Goal: Book appointment/travel/reservation

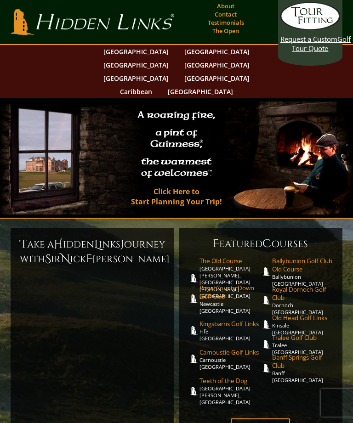
click at [226, 257] on link "The Old Course [GEOGRAPHIC_DATA][PERSON_NAME], [GEOGRAPHIC_DATA][PERSON_NAME] […" at bounding box center [229, 278] width 61 height 43
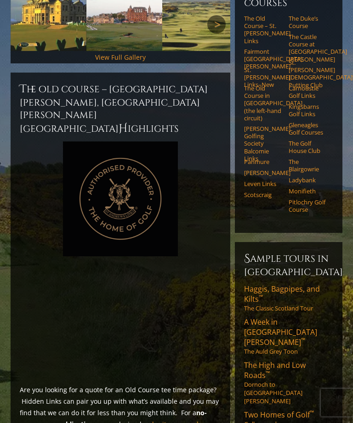
scroll to position [344, 0]
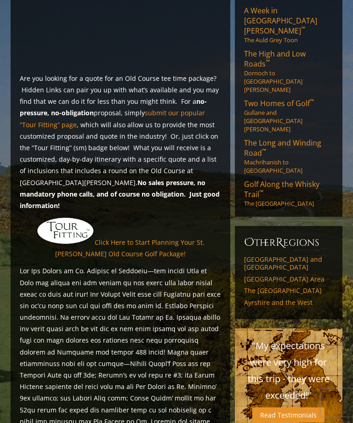
scroll to position [655, 0]
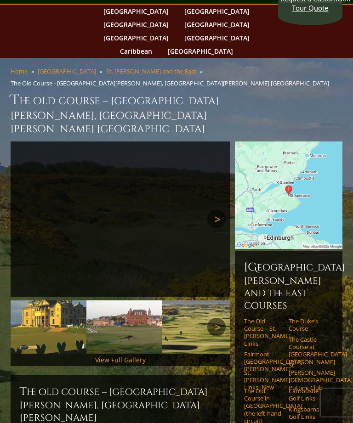
scroll to position [0, 0]
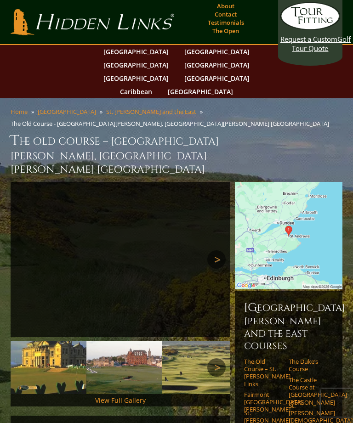
click at [280, 193] on img at bounding box center [288, 235] width 107 height 107
click at [293, 182] on img at bounding box center [288, 235] width 107 height 107
click at [291, 182] on img at bounding box center [288, 235] width 107 height 107
